Goal: Information Seeking & Learning: Understand process/instructions

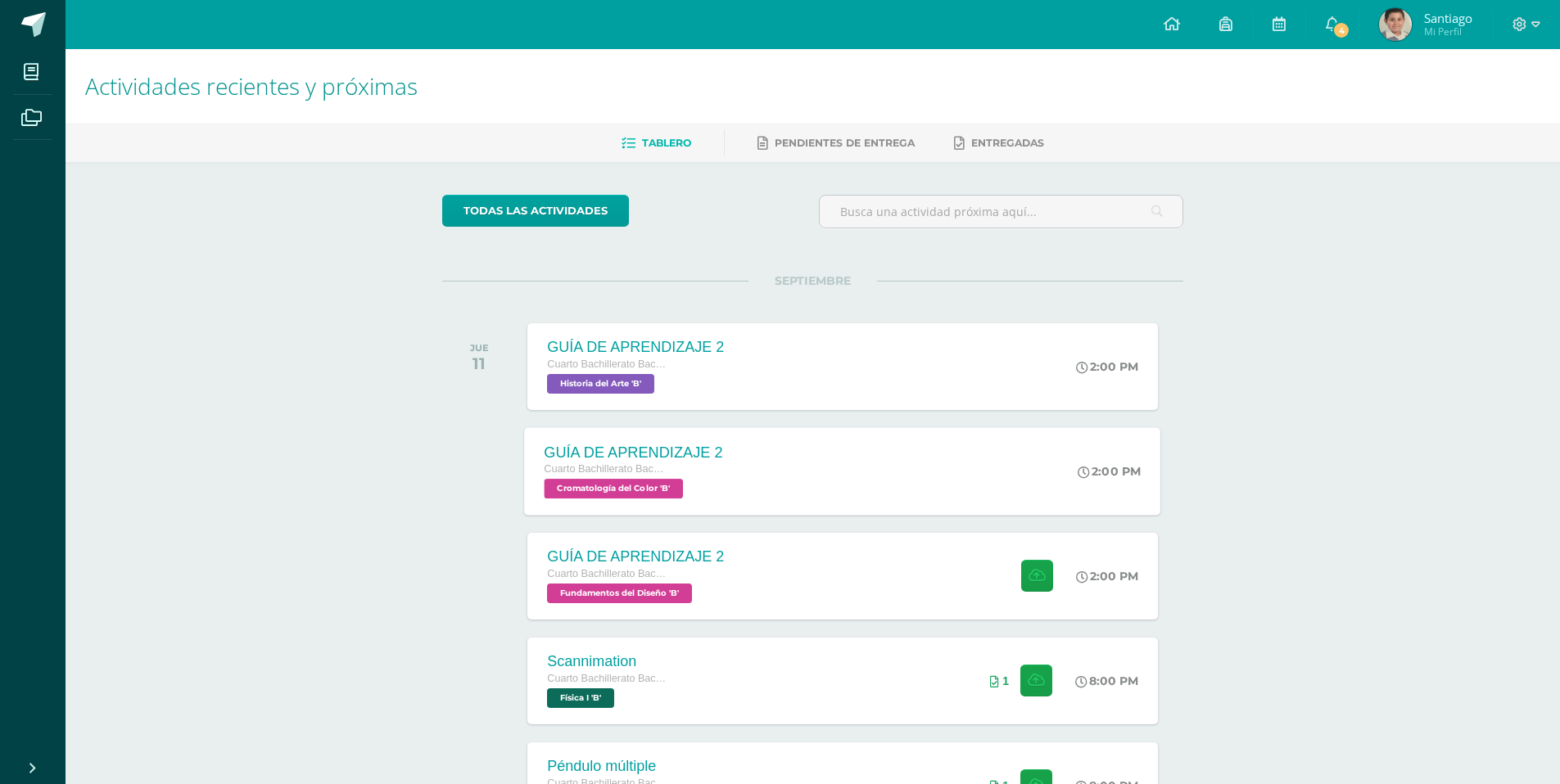
scroll to position [253, 0]
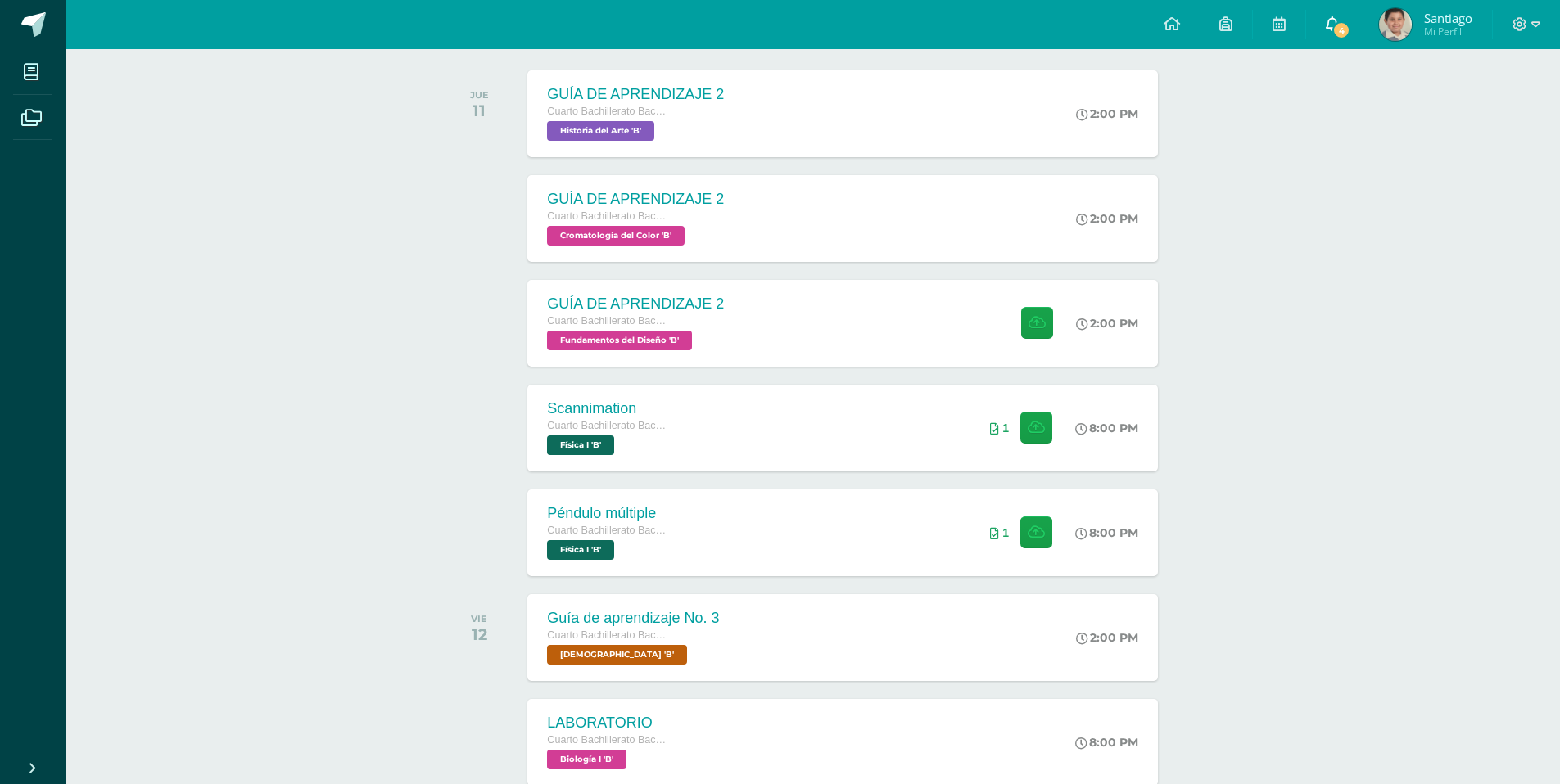
click at [1339, 12] on link "4" at bounding box center [1332, 25] width 52 height 49
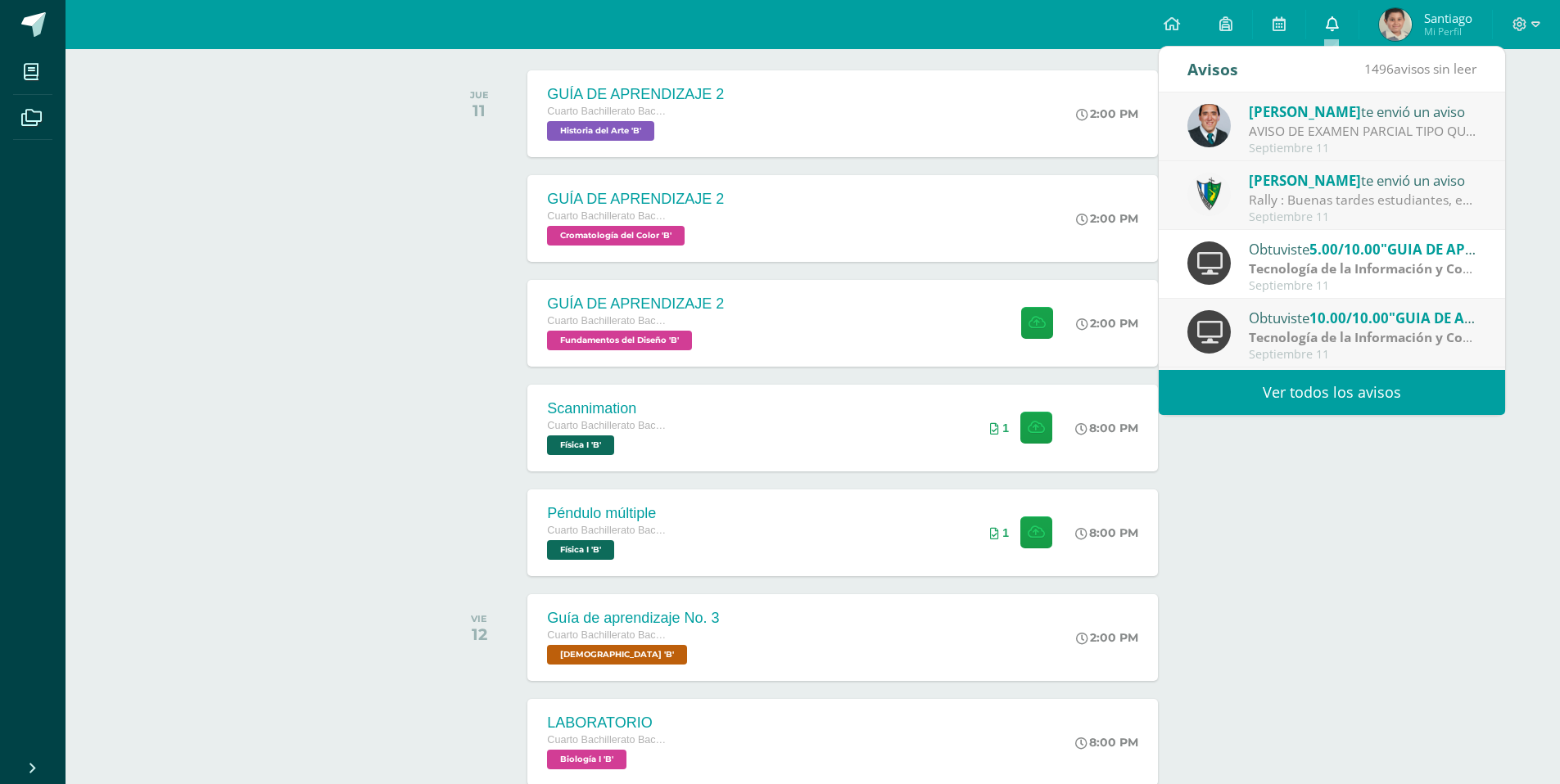
click at [1339, 12] on link "0" at bounding box center [1332, 25] width 52 height 49
click at [1357, 629] on div "Actividades recientes y próximas Tablero Pendientes de entrega Entregadas todas…" at bounding box center [813, 605] width 1494 height 1617
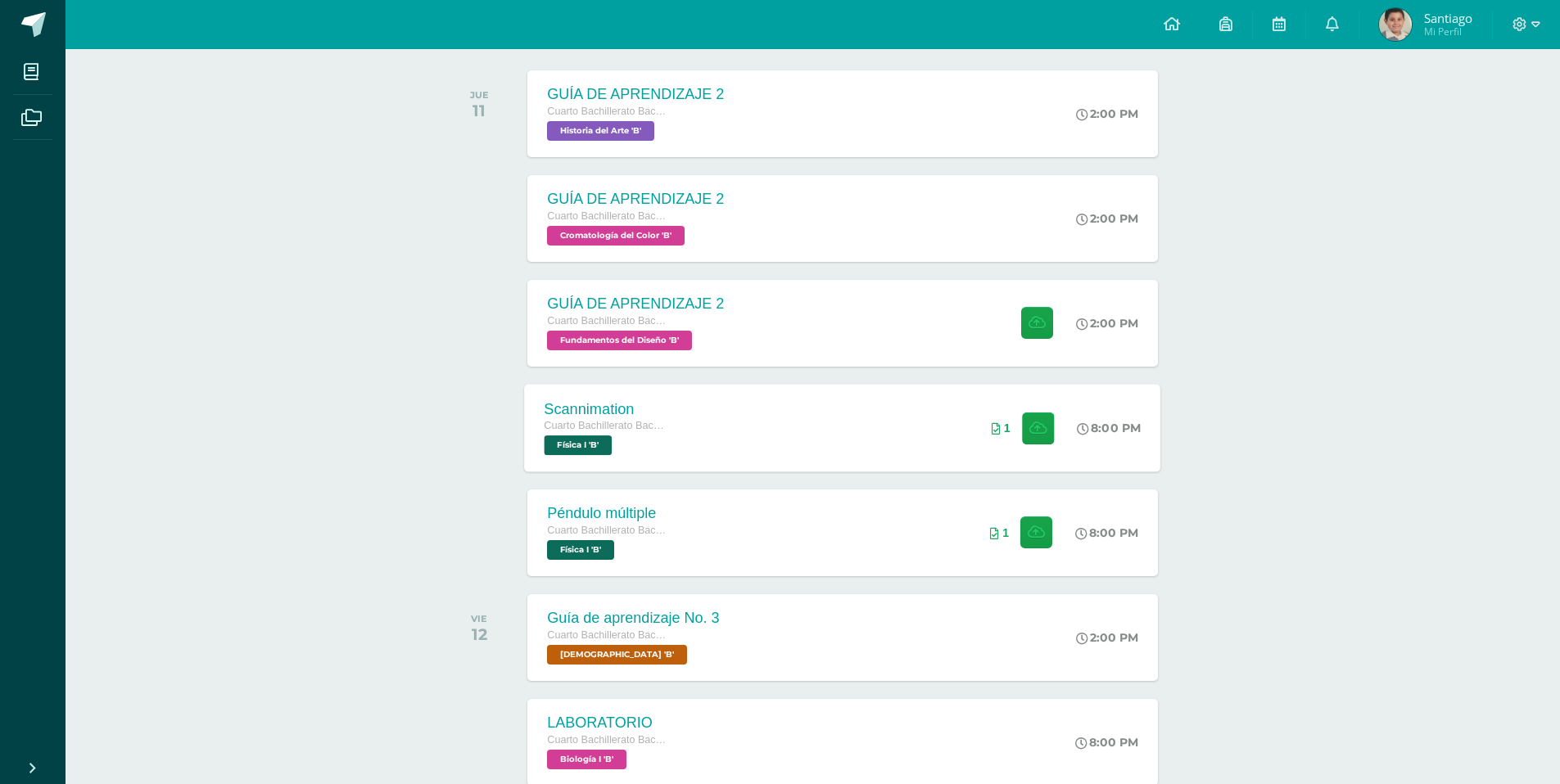
scroll to position [45, 0]
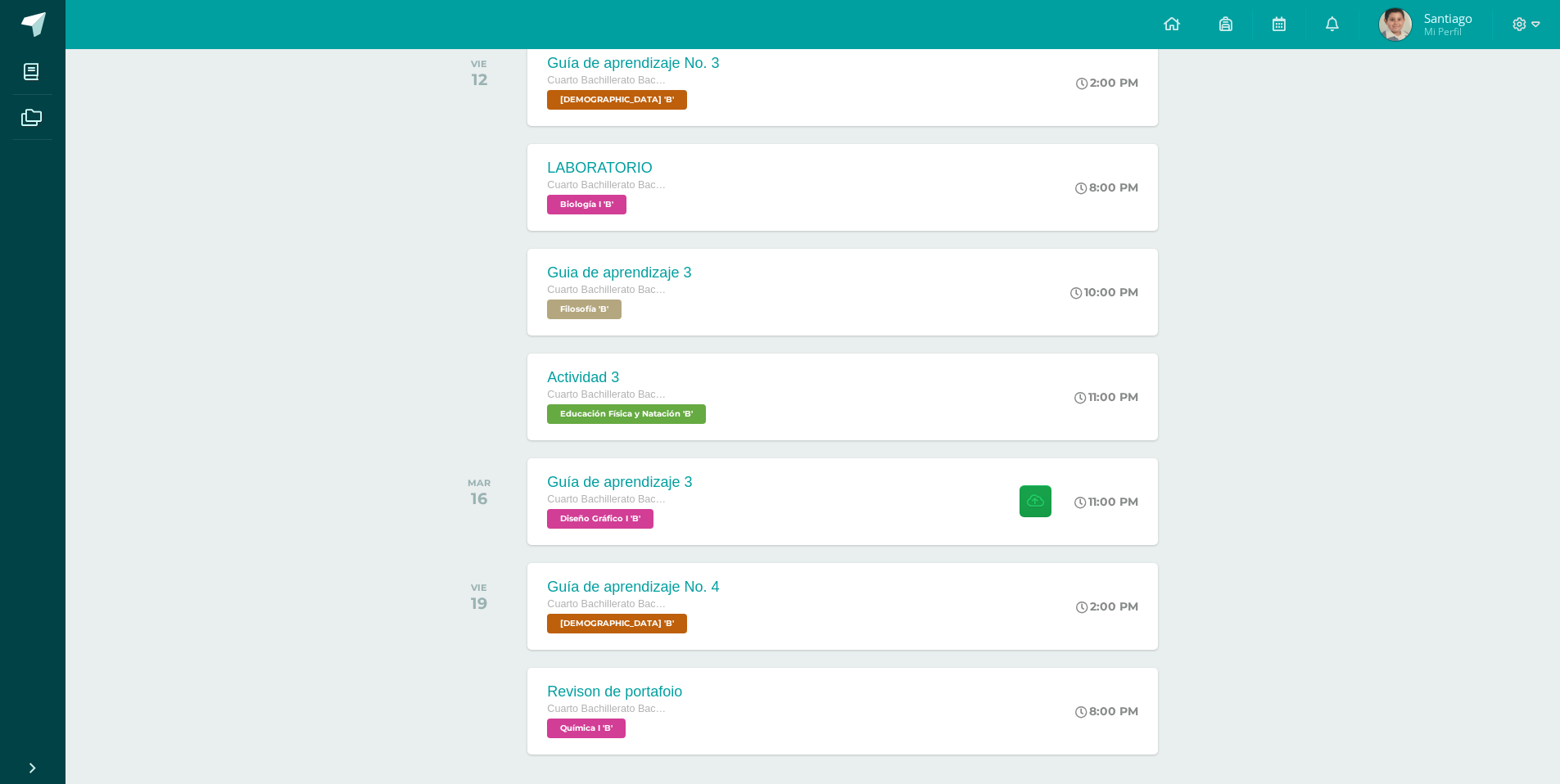
scroll to position [882, 0]
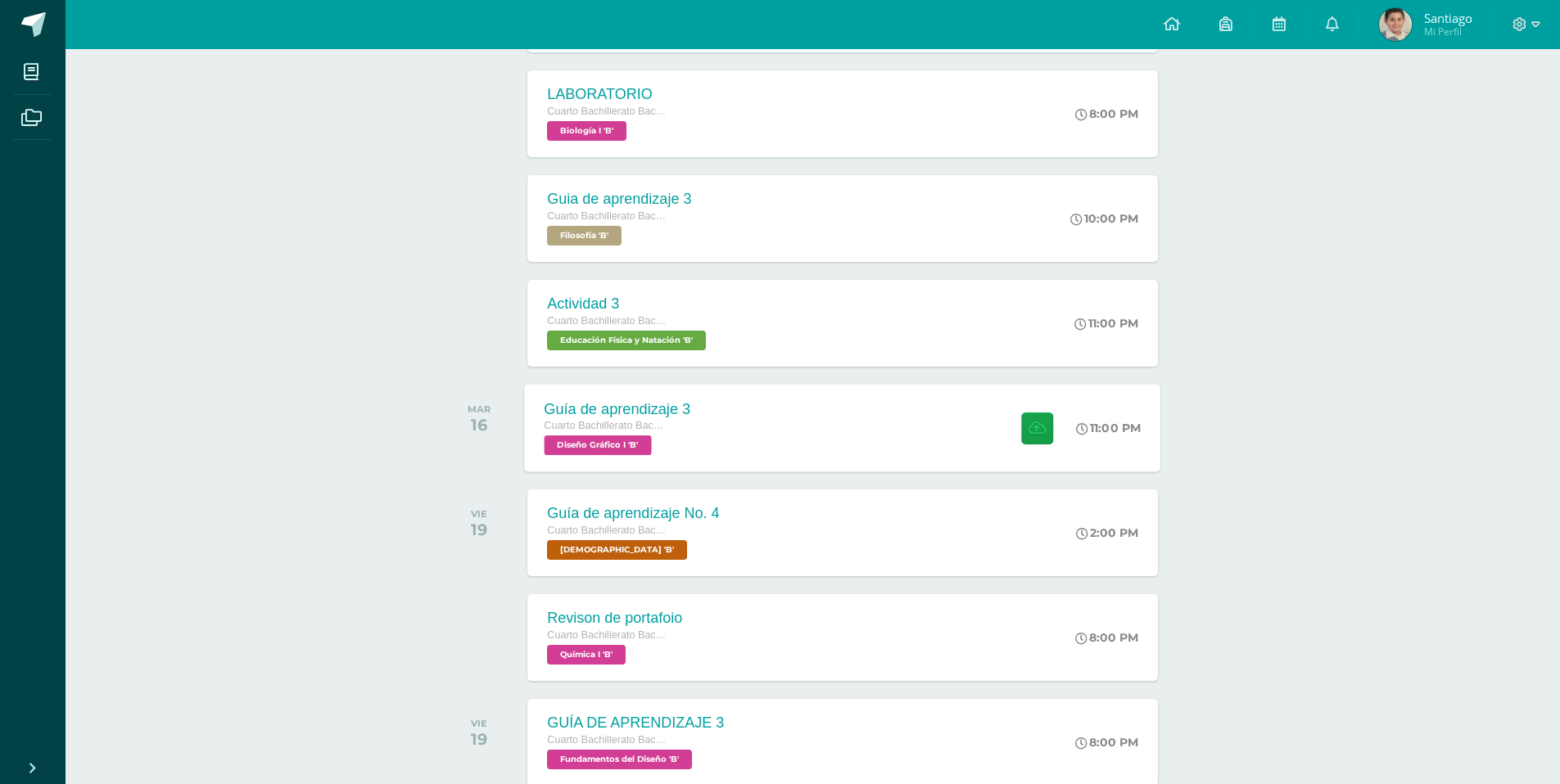
click at [813, 420] on div "Guía de aprendizaje 3 Cuarto Bachillerato Bachillerato en CCLL con Orientación …" at bounding box center [843, 428] width 636 height 87
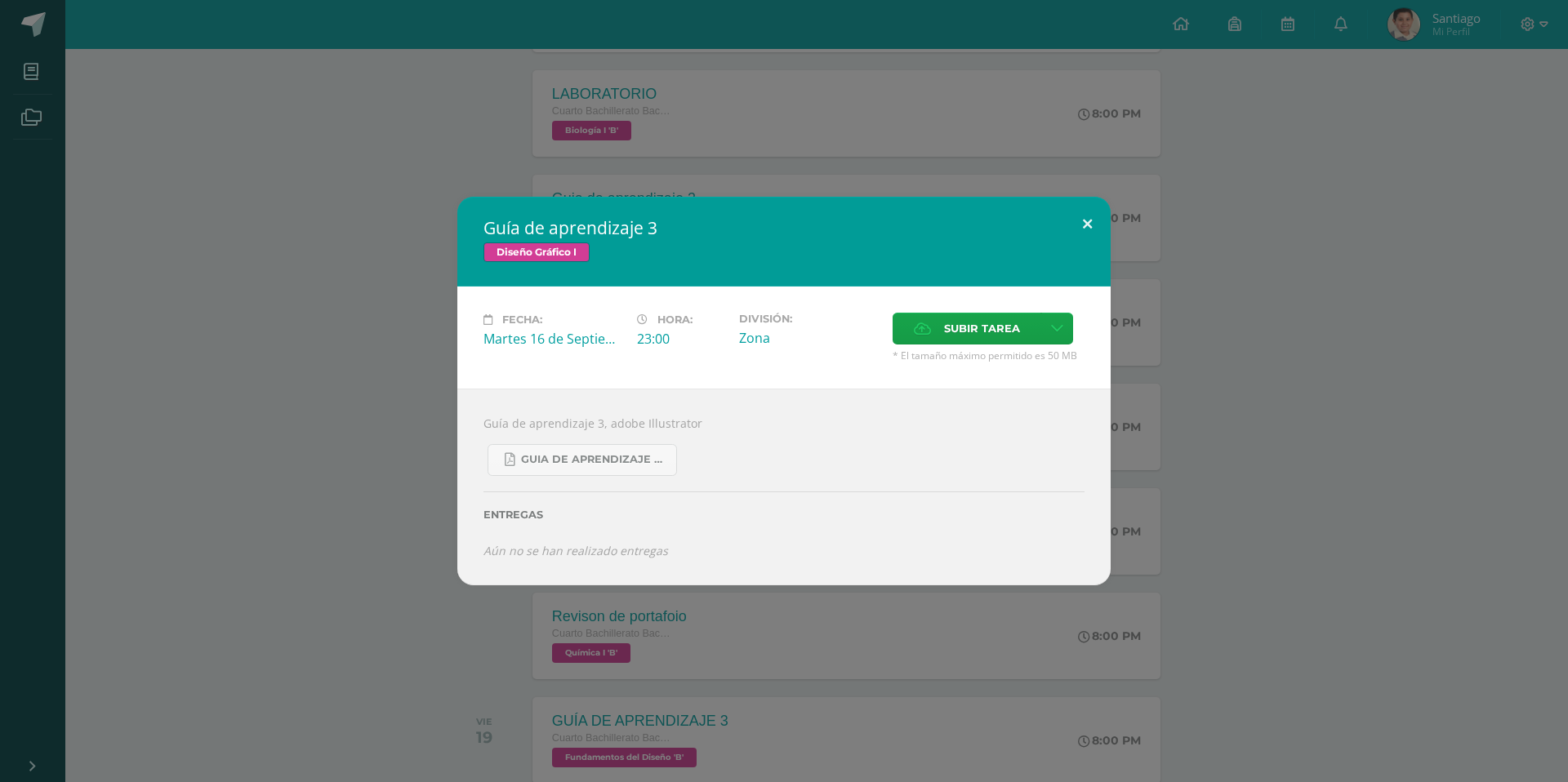
click at [1068, 223] on button at bounding box center [1087, 224] width 46 height 56
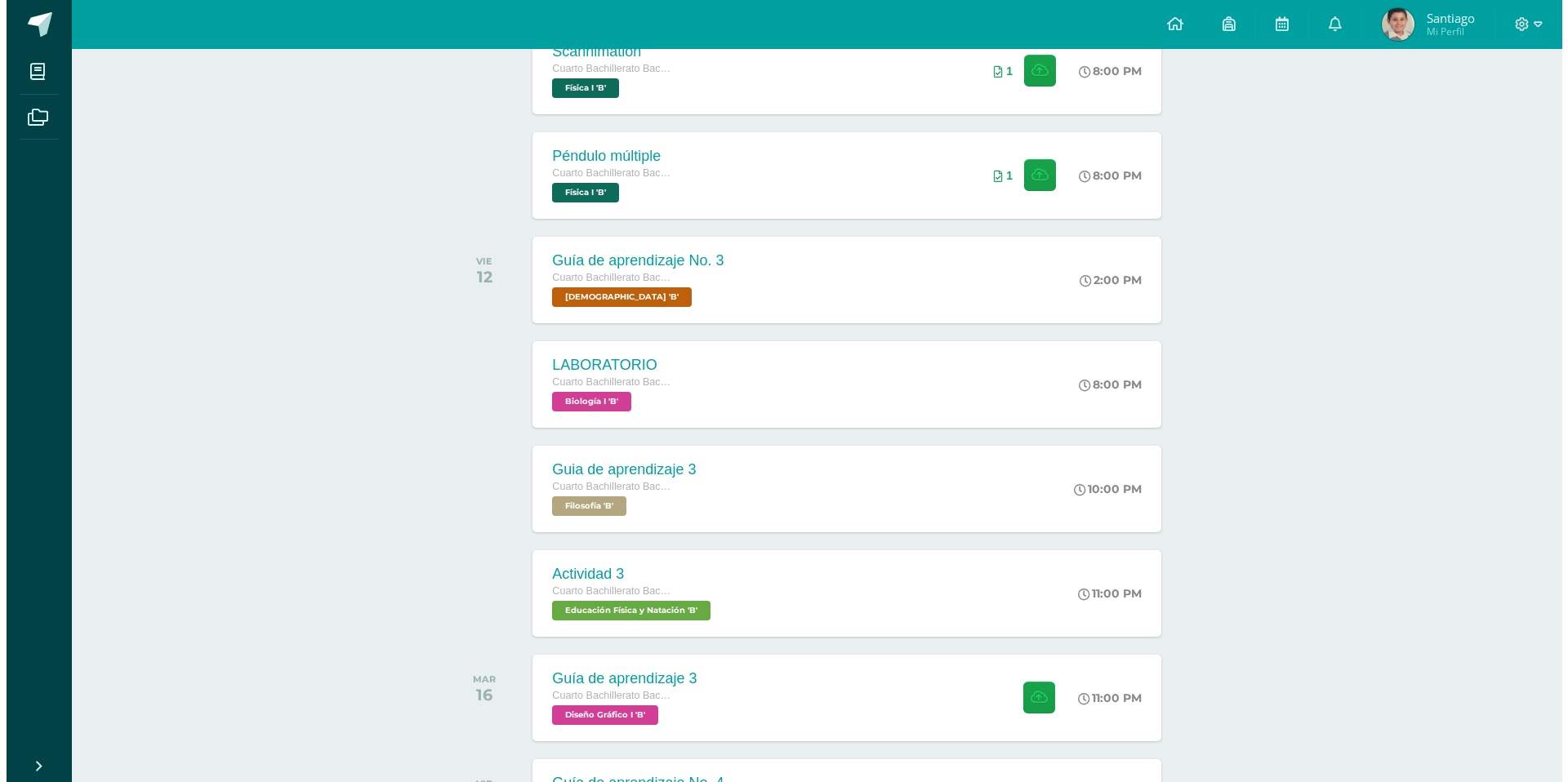
scroll to position [409, 0]
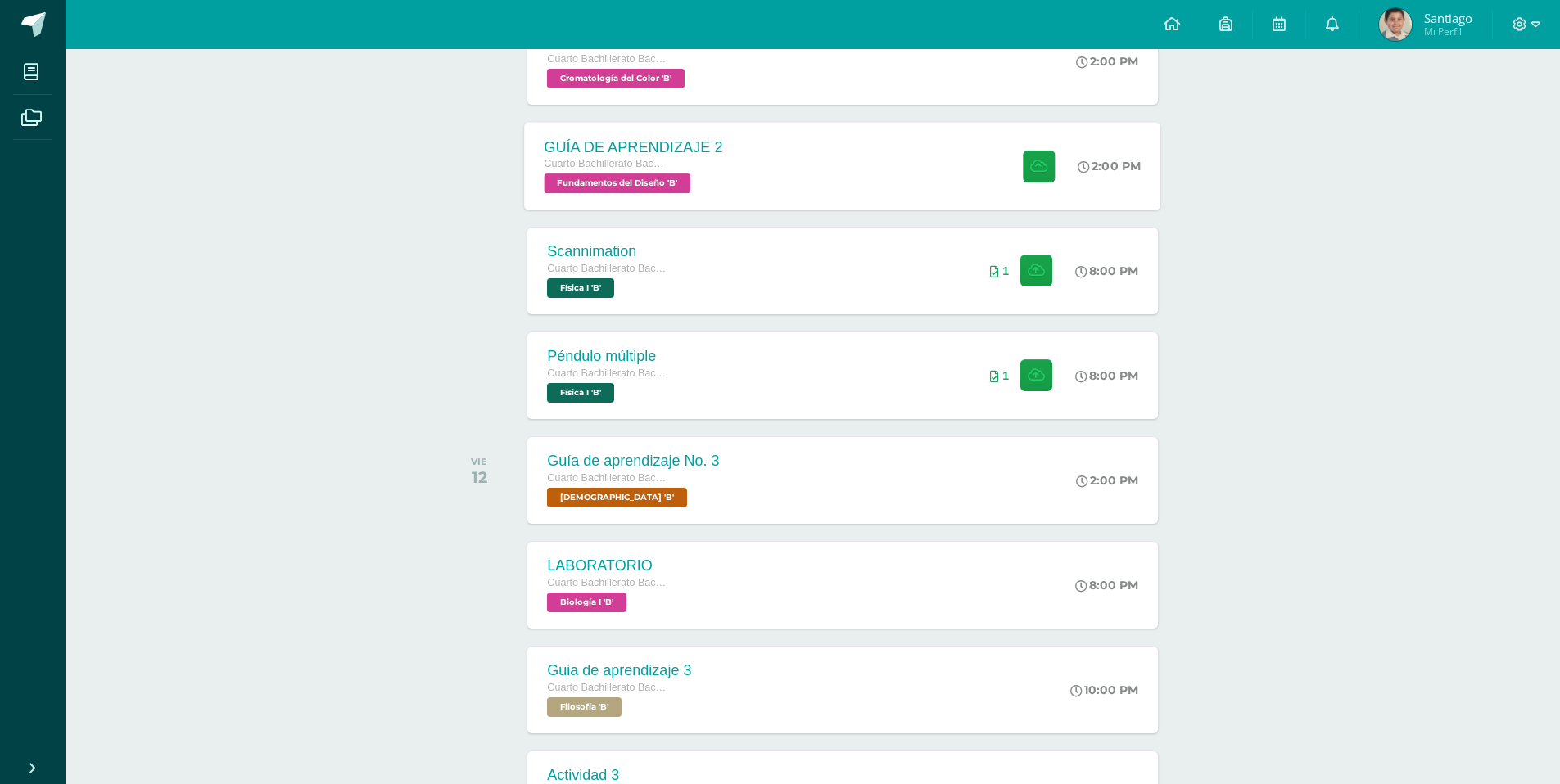
click at [818, 192] on div "GUÍA DE APRENDIZAJE 2 Cuarto Bachillerato Bachillerato en CCLL con Orientación …" at bounding box center [843, 166] width 636 height 87
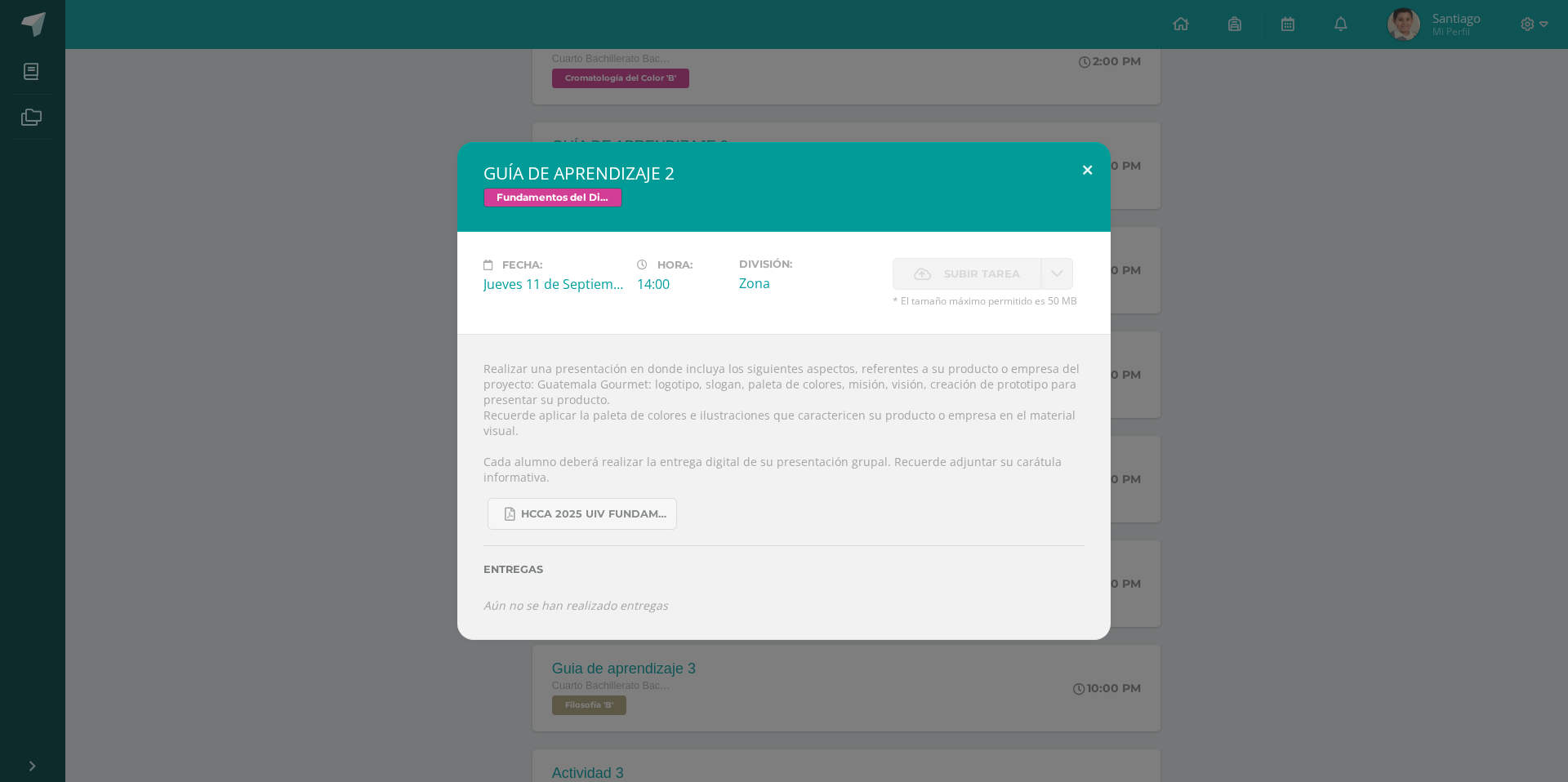
drag, startPoint x: 1061, startPoint y: 287, endPoint x: 1071, endPoint y: 193, distance: 94.5
click at [1060, 284] on link at bounding box center [1058, 275] width 32 height 32
click at [1074, 168] on button at bounding box center [1087, 169] width 46 height 56
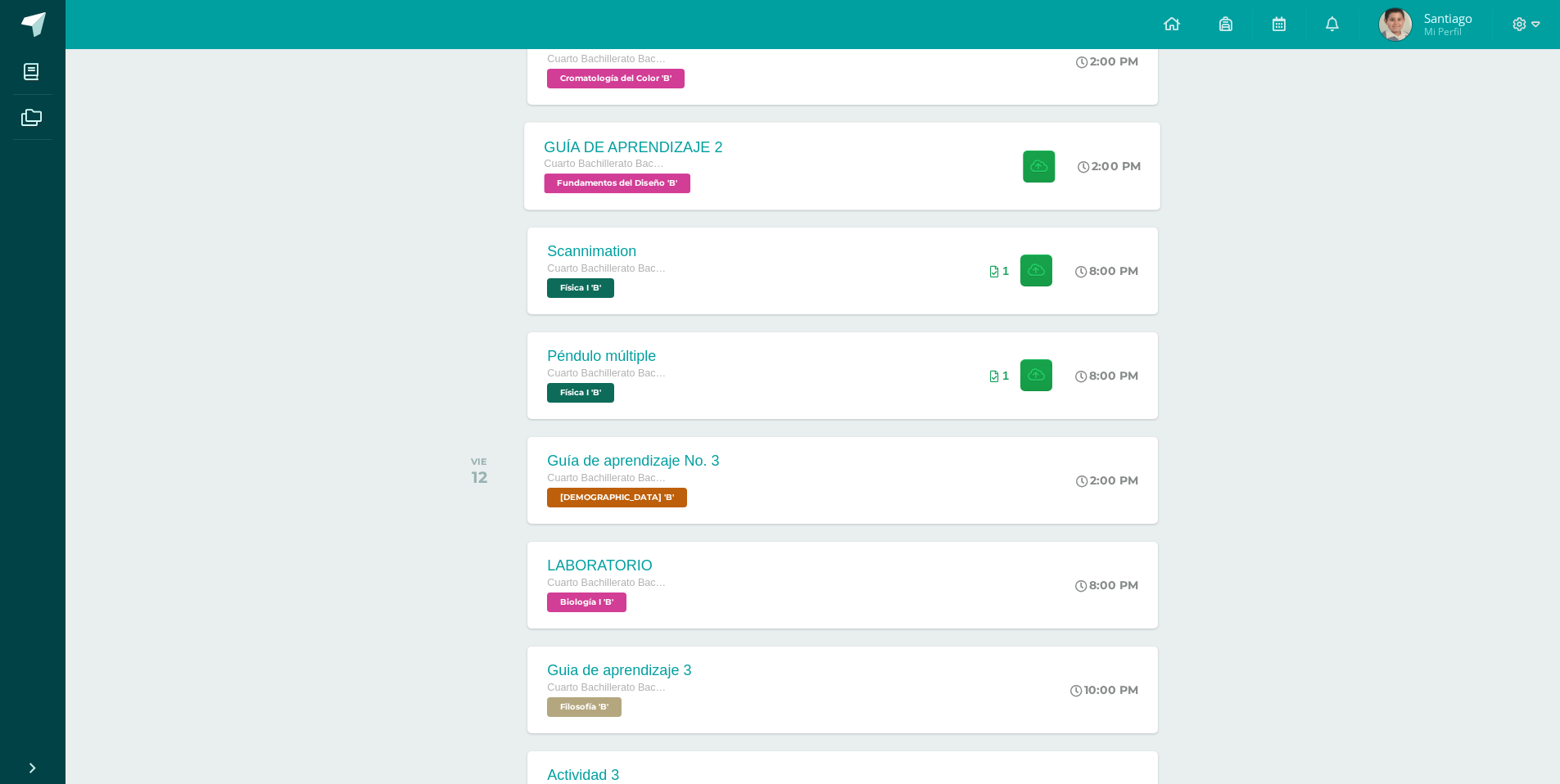
click at [843, 163] on div "GUÍA DE APRENDIZAJE 2 Cuarto Bachillerato Bachillerato en CCLL con Orientación …" at bounding box center [843, 166] width 636 height 87
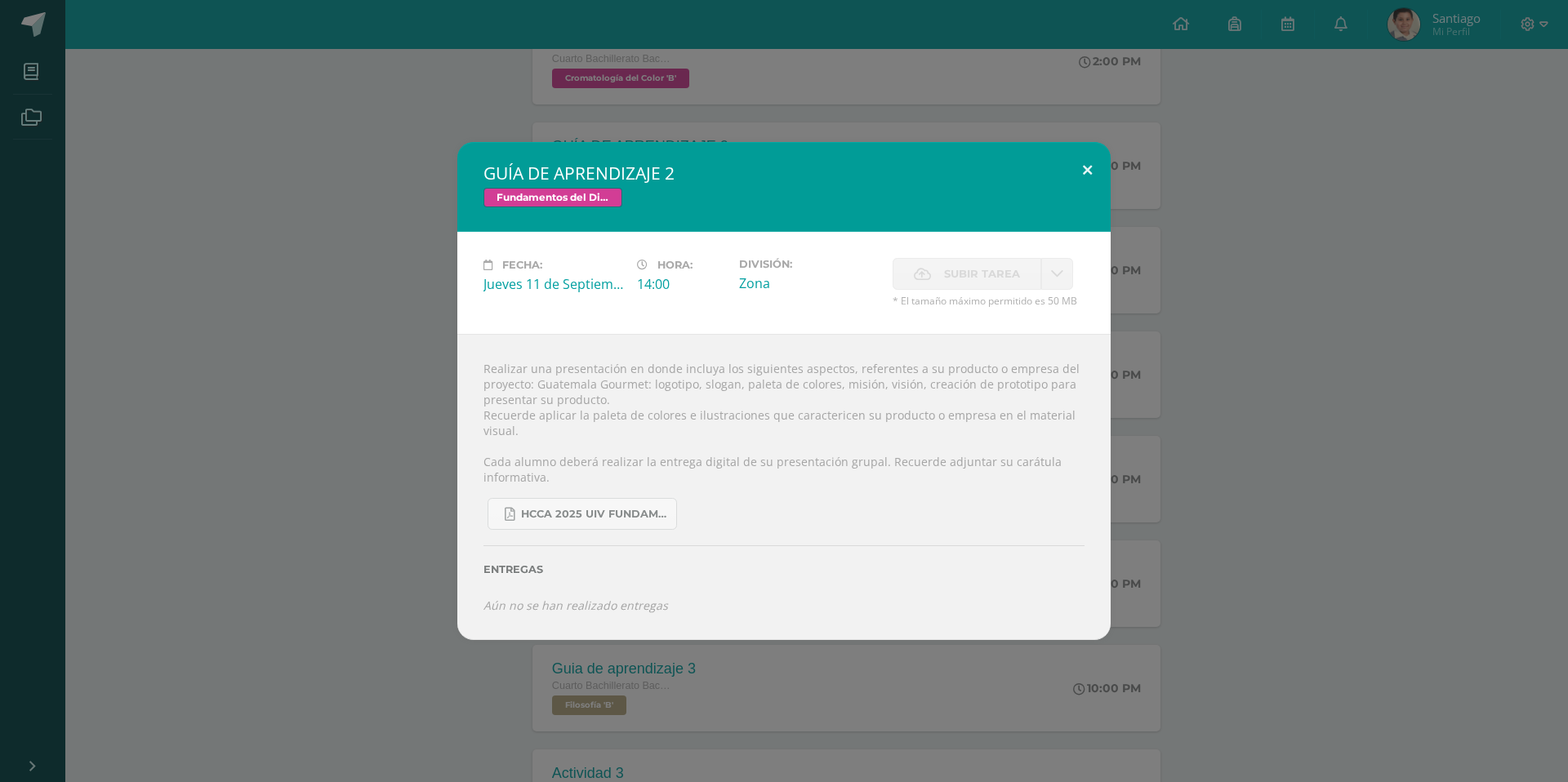
click at [1079, 168] on button at bounding box center [1087, 169] width 46 height 56
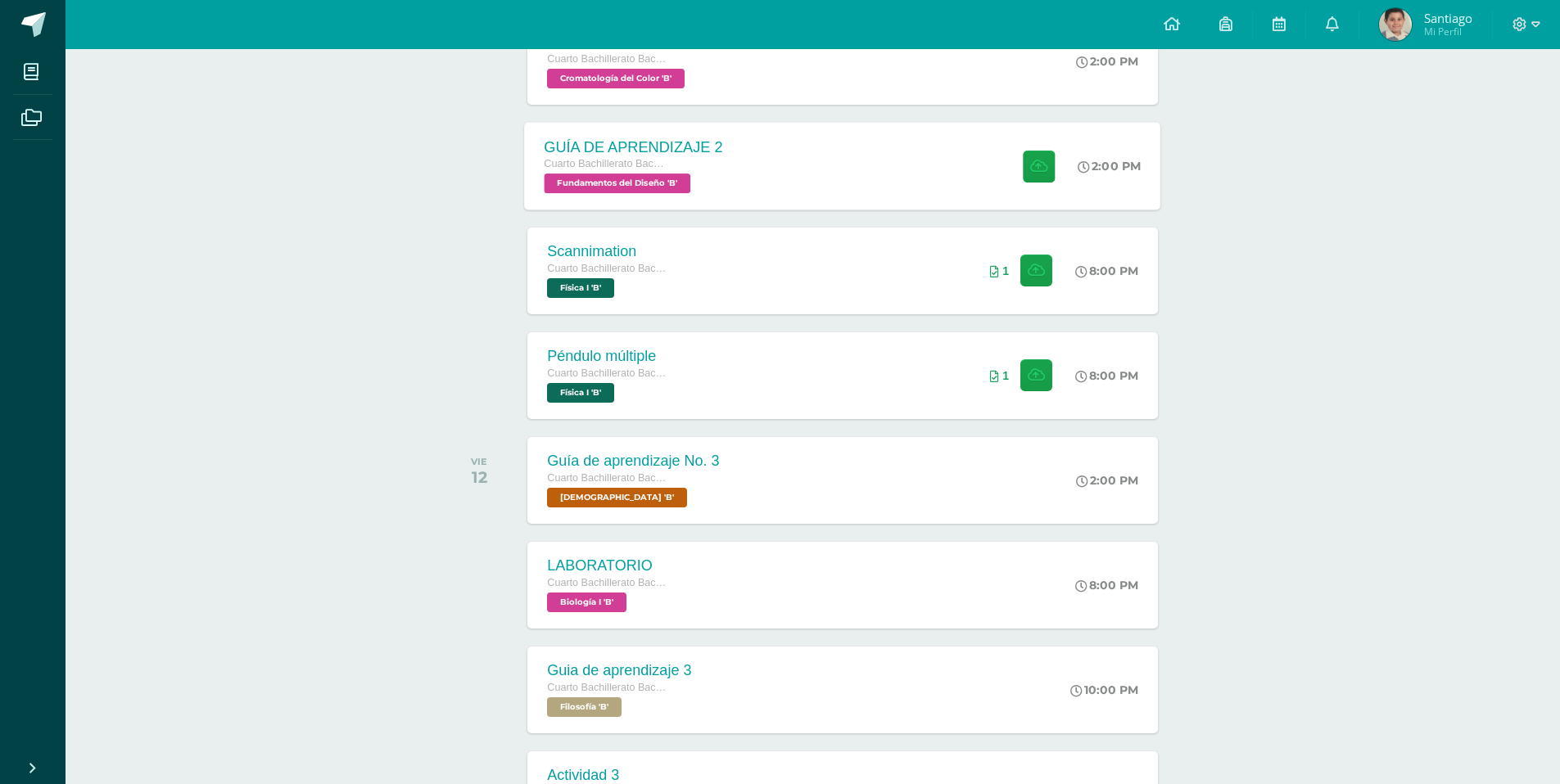
click at [761, 199] on div "GUÍA DE APRENDIZAJE 2 Cuarto Bachillerato Bachillerato en CCLL con Orientación …" at bounding box center [843, 166] width 636 height 87
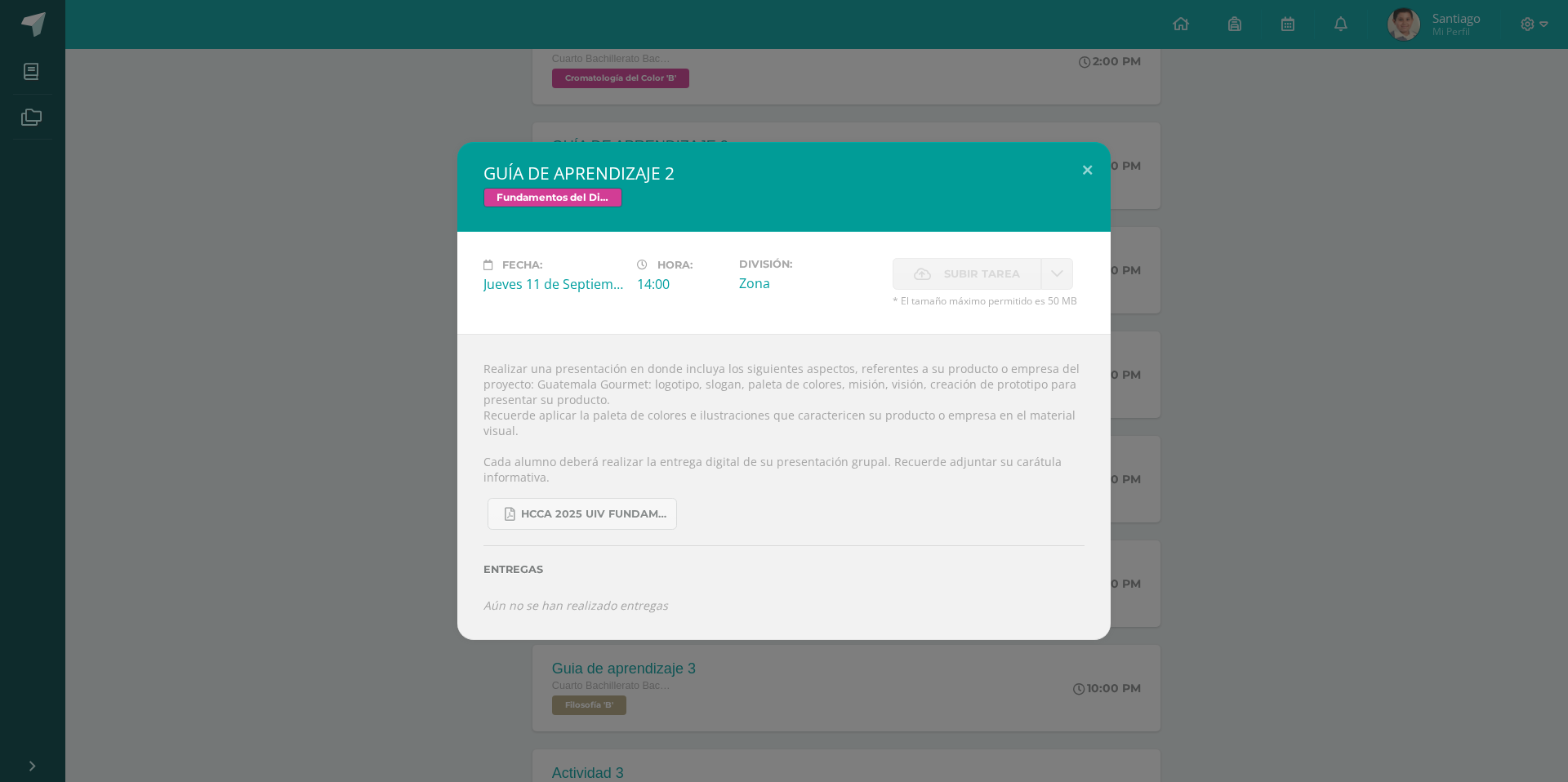
drag, startPoint x: 502, startPoint y: 367, endPoint x: 615, endPoint y: 398, distance: 117.2
click at [615, 398] on div "Realizar una presentación en donde incluya los siguientes aspectos, referentes …" at bounding box center [784, 487] width 653 height 306
click at [615, 414] on div "Realizar una presentación en donde incluya los siguientes aspectos, referentes …" at bounding box center [784, 487] width 653 height 306
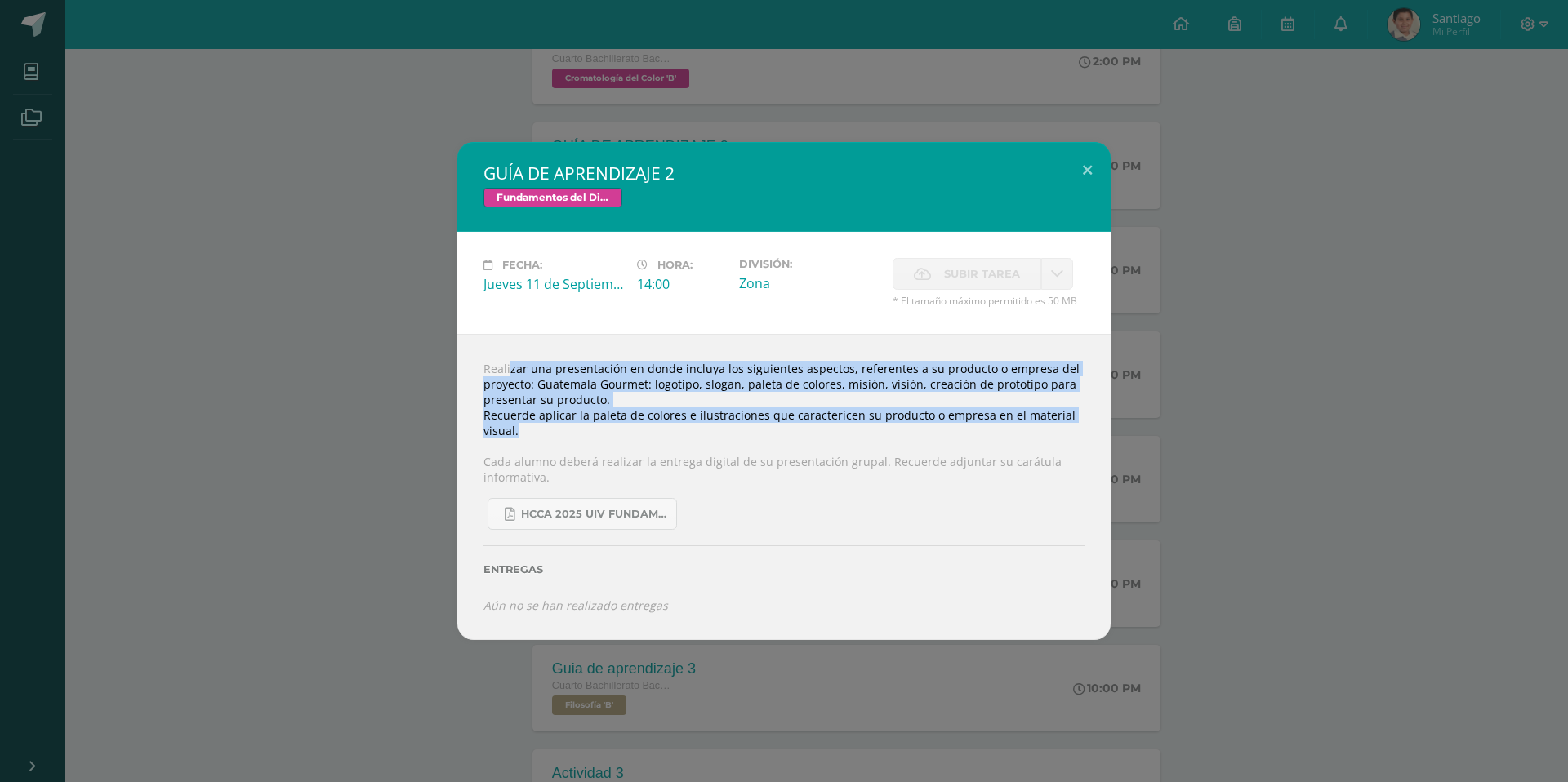
drag, startPoint x: 556, startPoint y: 434, endPoint x: 450, endPoint y: 363, distance: 127.6
click at [450, 363] on div "GUÍA DE APRENDIZAJE 2 Fundamentos del Diseño Fecha: [DATE] Hora: 14:00 División:" at bounding box center [784, 390] width 1556 height 497
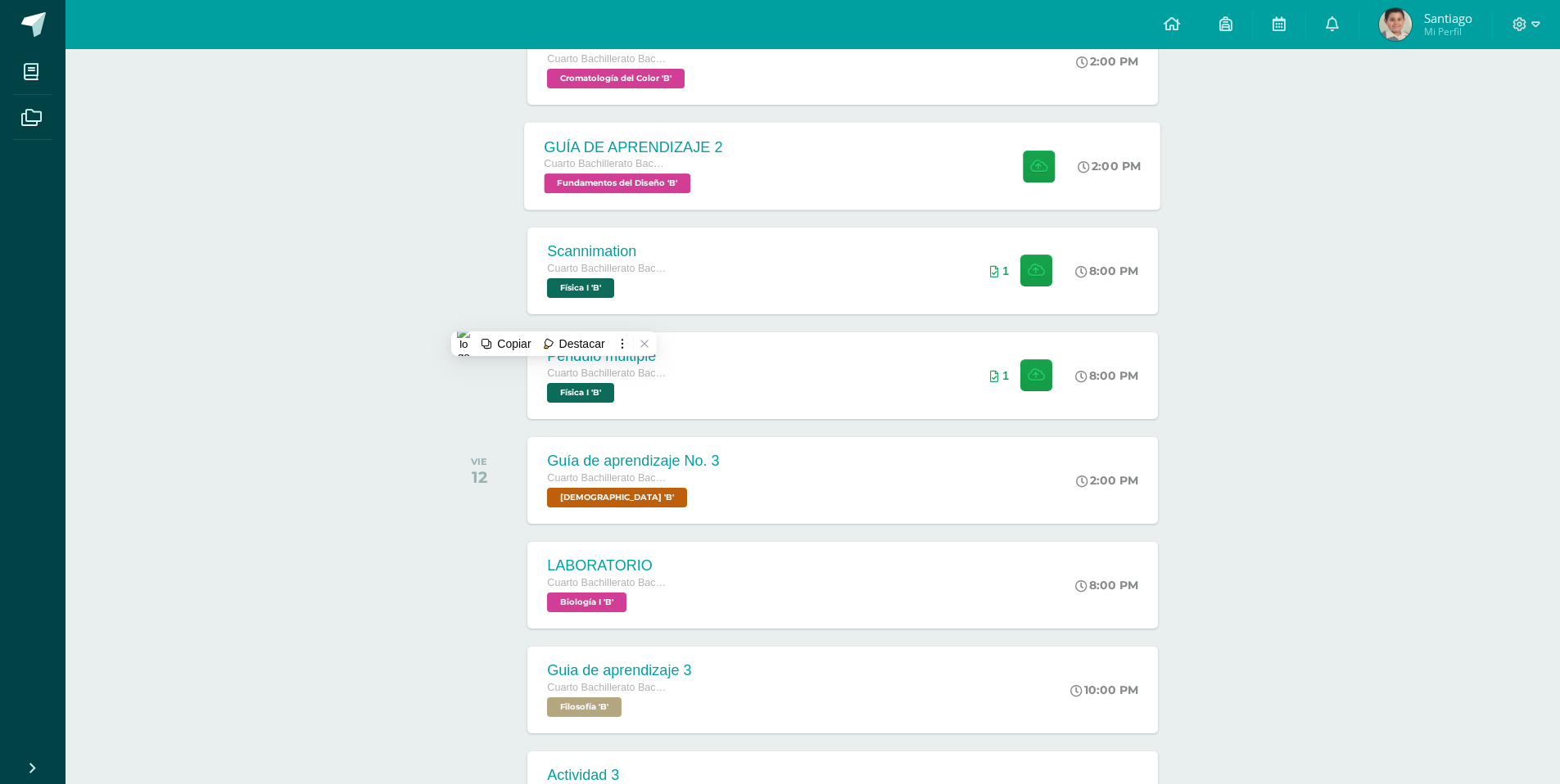
click at [791, 185] on div "GUÍA DE APRENDIZAJE 2 Cuarto Bachillerato Bachillerato en CCLL con Orientación …" at bounding box center [843, 166] width 636 height 87
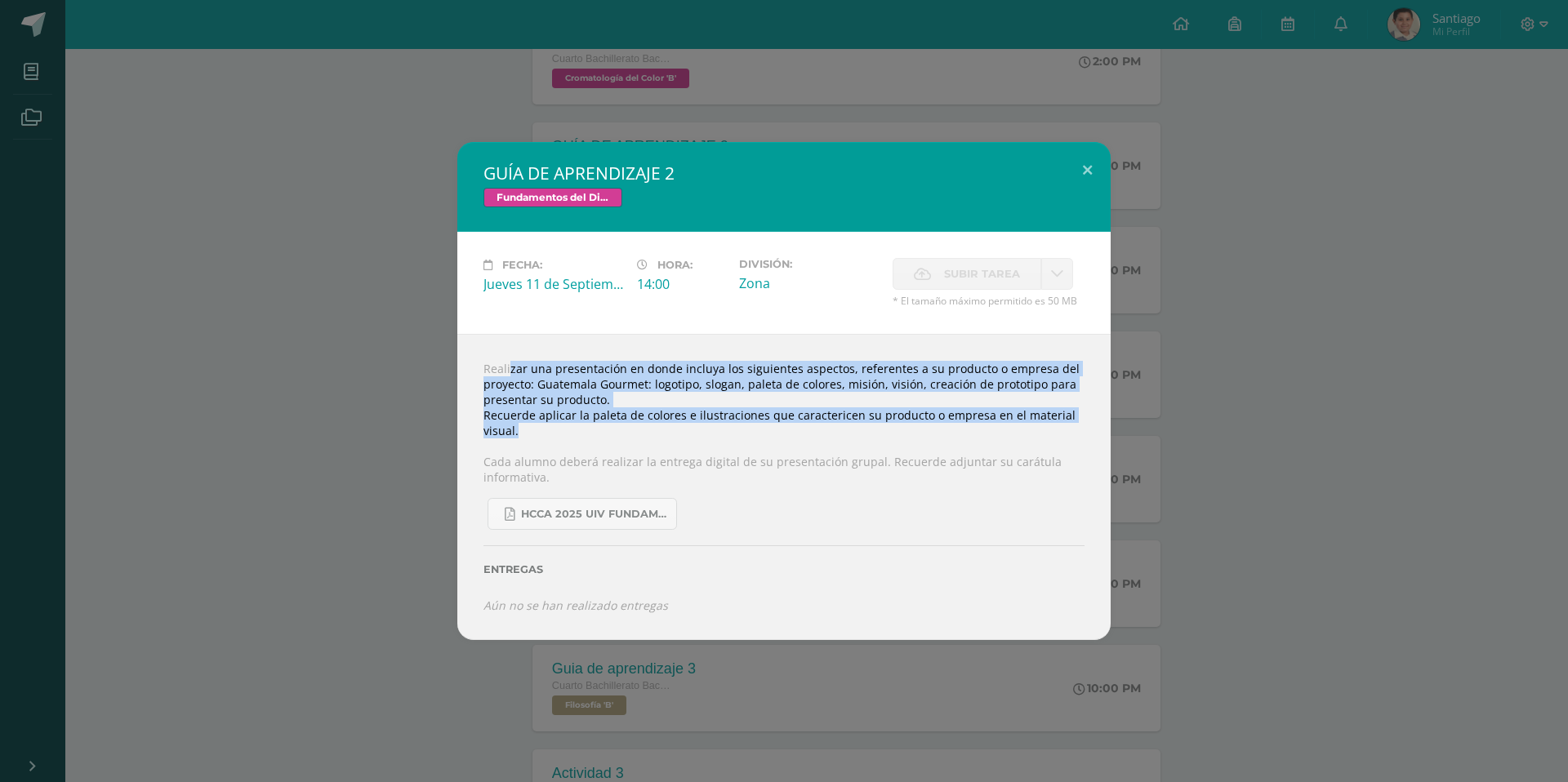
drag, startPoint x: 562, startPoint y: 434, endPoint x: 467, endPoint y: 366, distance: 116.8
click at [467, 366] on div "Realizar una presentación en donde incluya los siguientes aspectos, referentes …" at bounding box center [784, 487] width 653 height 306
copy div "Realizar una presentación en donde incluya los siguientes aspectos, referentes …"
